Goal: Information Seeking & Learning: Compare options

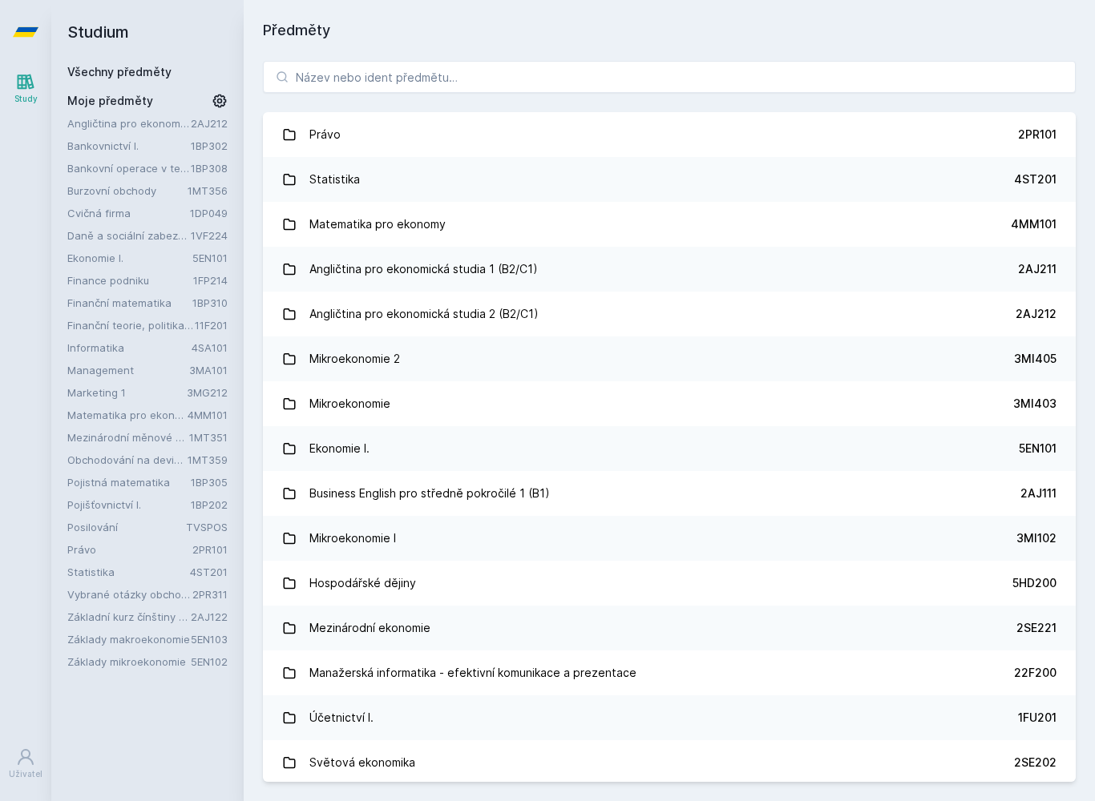
click at [529, 193] on link "Statistika 4ST201" at bounding box center [669, 179] width 812 height 45
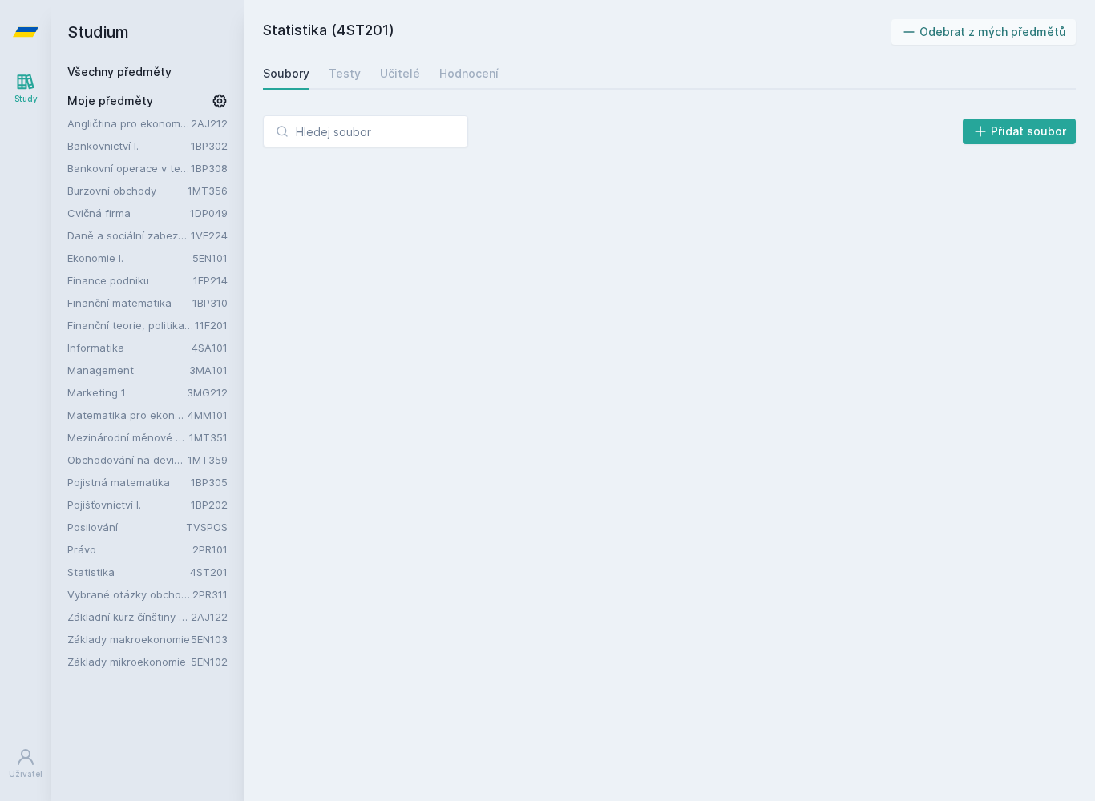
click at [395, 71] on div "Učitelé" at bounding box center [400, 74] width 40 height 16
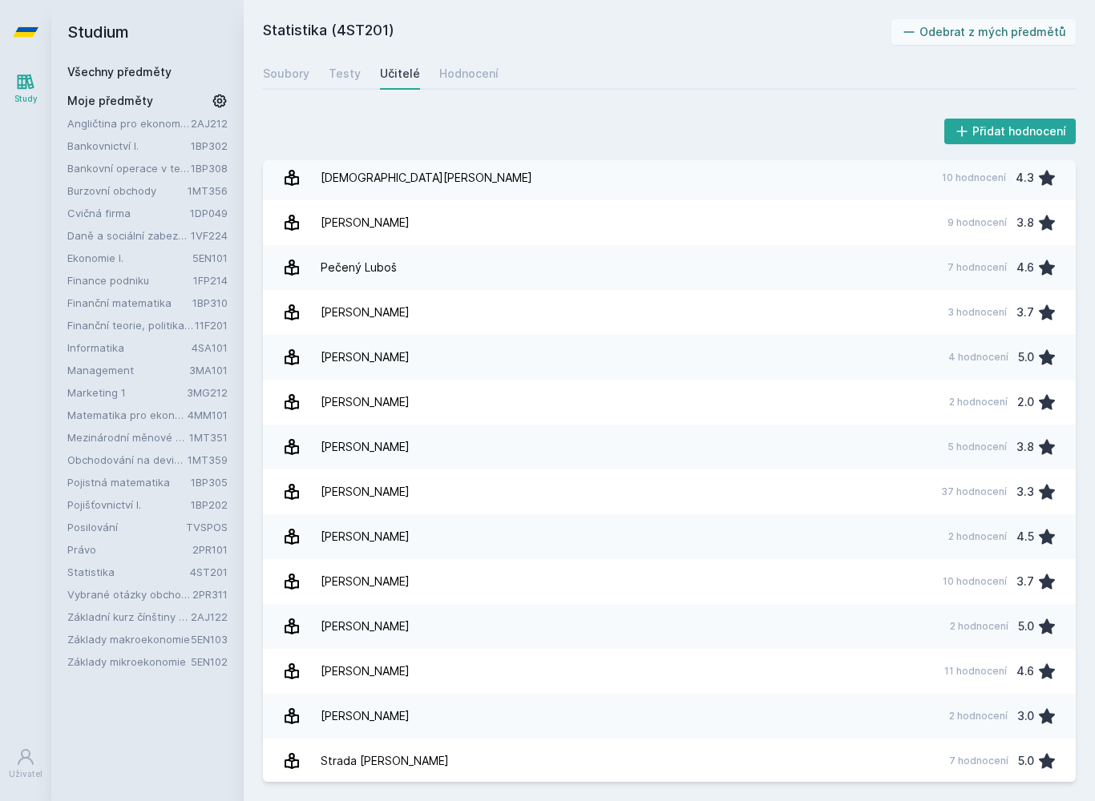
scroll to position [1754, 0]
click at [494, 232] on link "[PERSON_NAME] 9 hodnocení 3.8" at bounding box center [669, 223] width 812 height 45
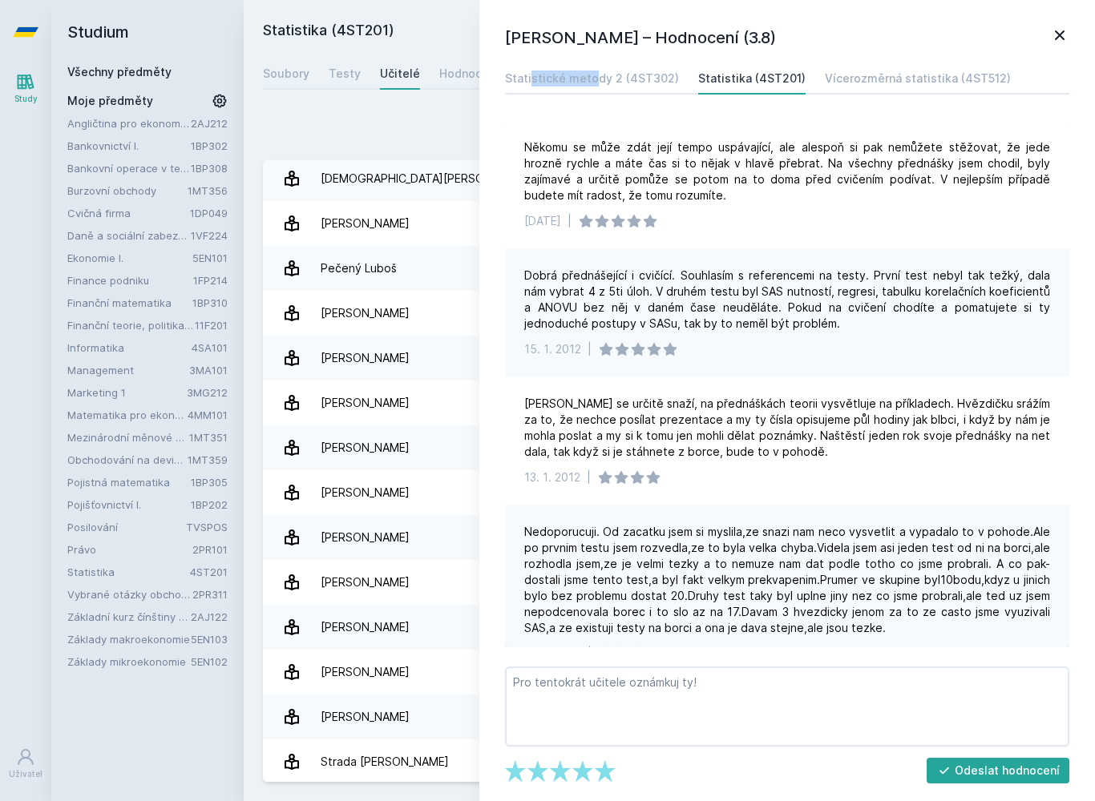
click at [1064, 13] on div "[PERSON_NAME] – Hodnocení (3.8) Statistické metody 2 (4ST302) Statistika (4ST20…" at bounding box center [786, 400] width 615 height 801
click at [1067, 35] on icon at bounding box center [1059, 35] width 19 height 19
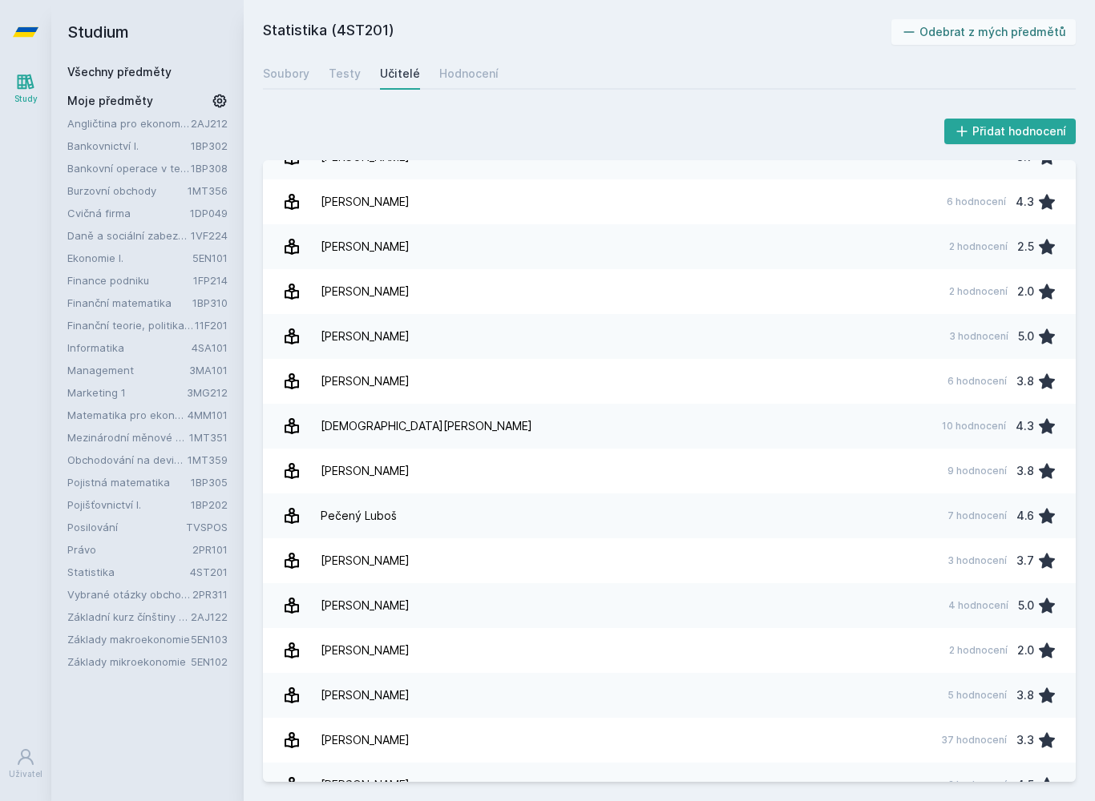
scroll to position [969, 0]
click at [643, 494] on link "Malá [PERSON_NAME] 18 hodnocení 4.2" at bounding box center [669, 515] width 812 height 45
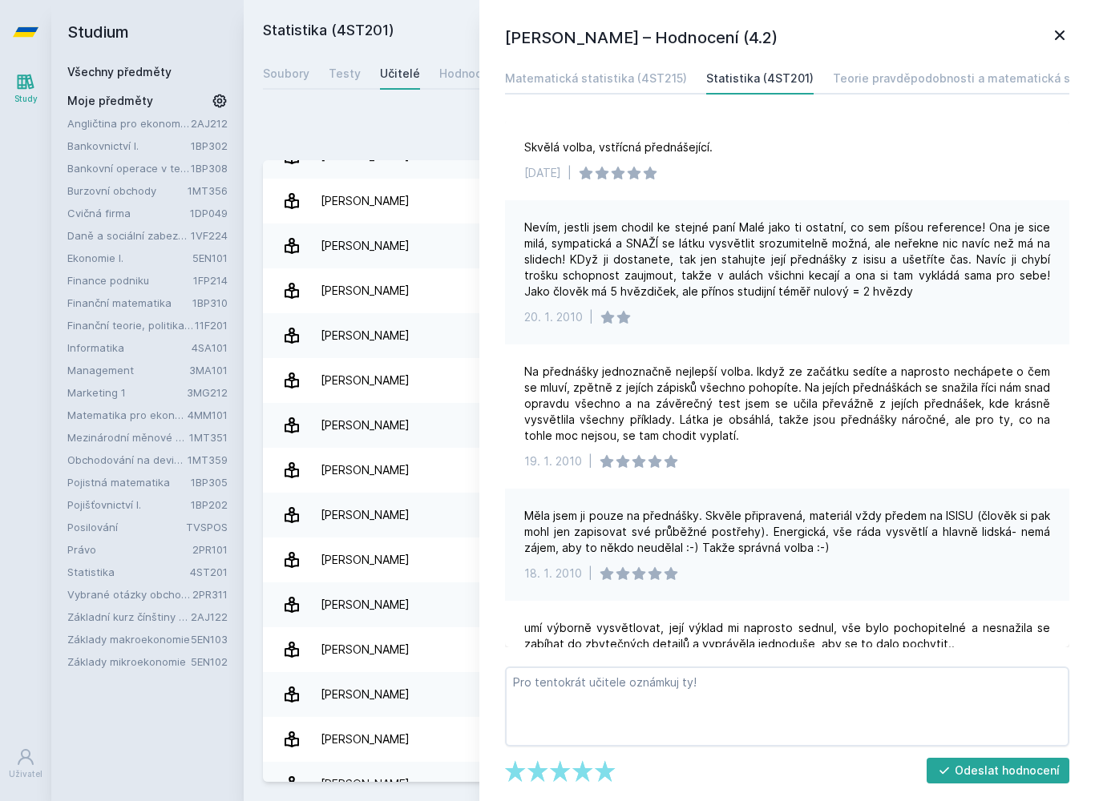
click at [1058, 26] on icon at bounding box center [1059, 35] width 19 height 19
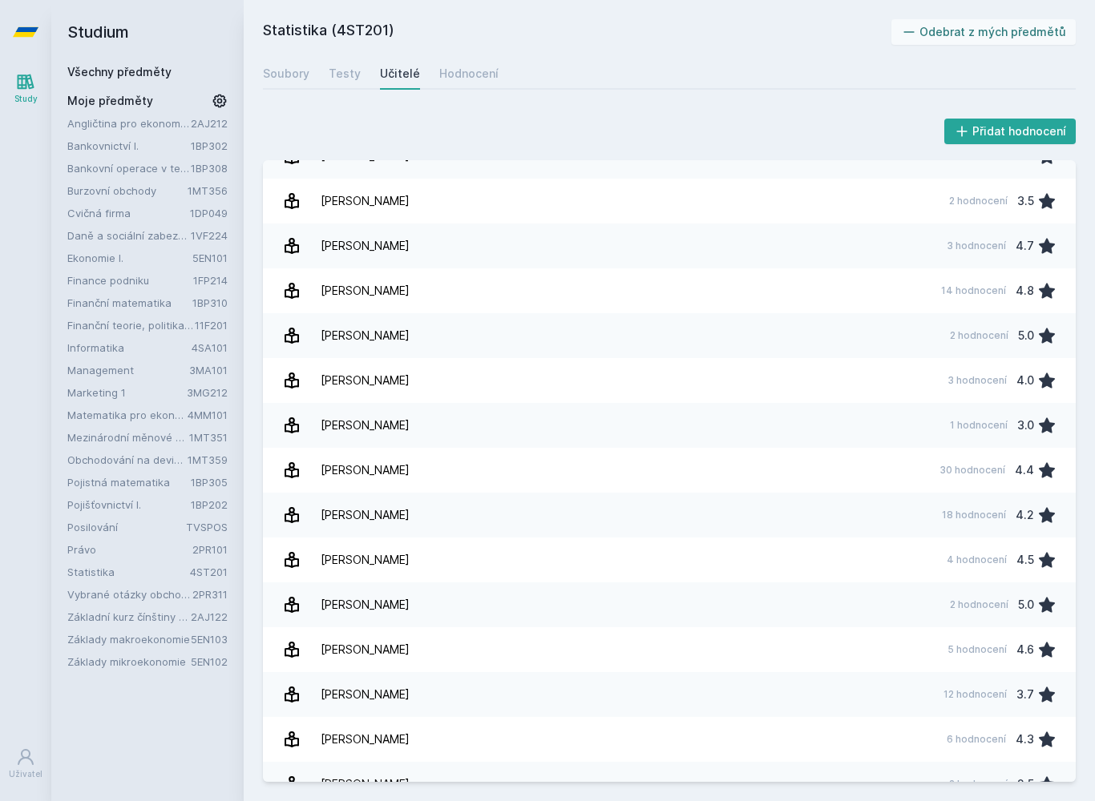
click at [547, 478] on link "[PERSON_NAME] 30 hodnocení 4.4" at bounding box center [669, 470] width 812 height 45
